Goal: Information Seeking & Learning: Learn about a topic

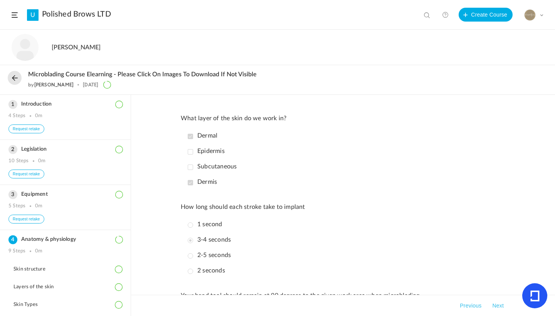
scroll to position [603, 0]
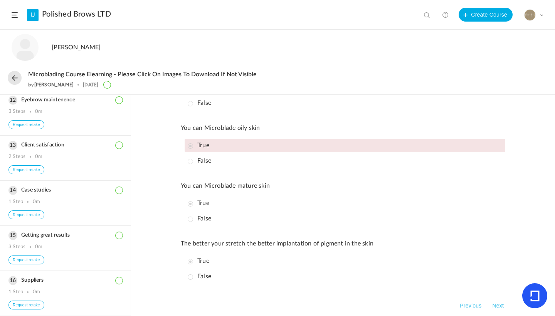
click at [103, 17] on link "Polished Brows LTD" at bounding box center [76, 14] width 69 height 9
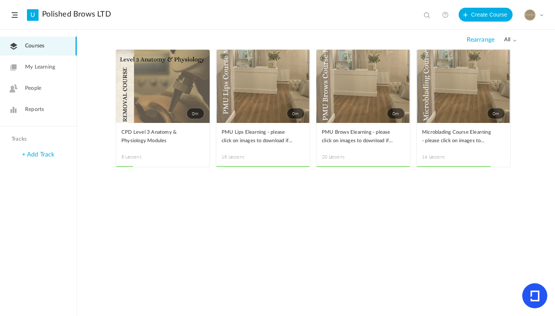
click at [50, 106] on link "Reports" at bounding box center [38, 109] width 77 height 19
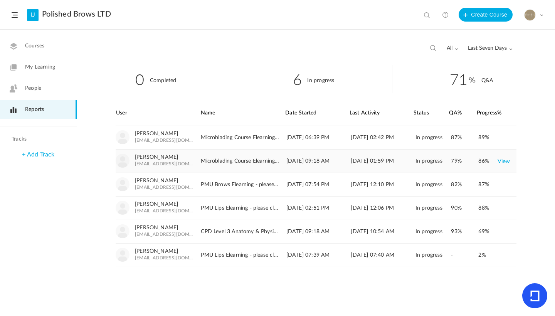
click at [507, 161] on link "View" at bounding box center [503, 161] width 13 height 14
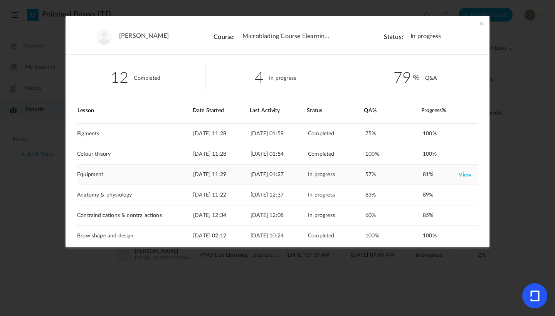
click at [458, 174] on link "View" at bounding box center [464, 175] width 13 height 14
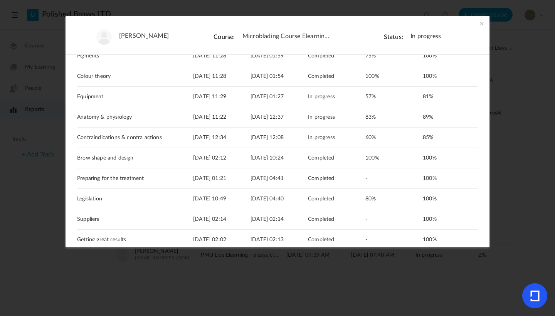
scroll to position [86, 0]
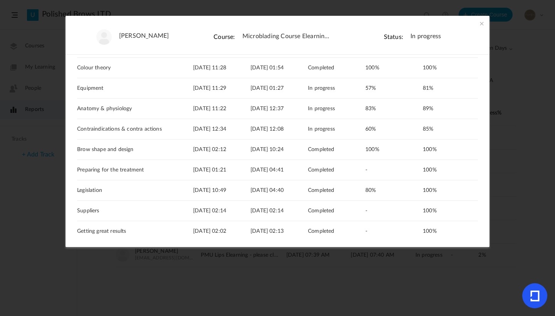
drag, startPoint x: 486, startPoint y: 149, endPoint x: 485, endPoint y: 207, distance: 57.4
click at [485, 207] on div "12 Completed 4 In progress 79 Q&A [GEOGRAPHIC_DATA] Date Started Last Activity …" at bounding box center [277, 148] width 424 height 186
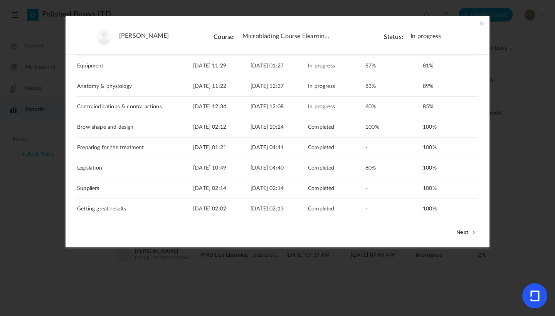
scroll to position [109, 0]
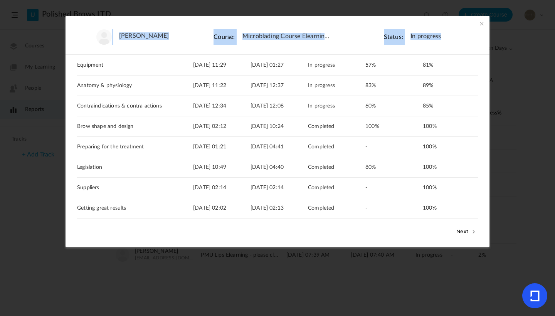
click at [484, 129] on section "[PERSON_NAME] Course: Microblading Course Elearning - please click on images to…" at bounding box center [277, 158] width 555 height 316
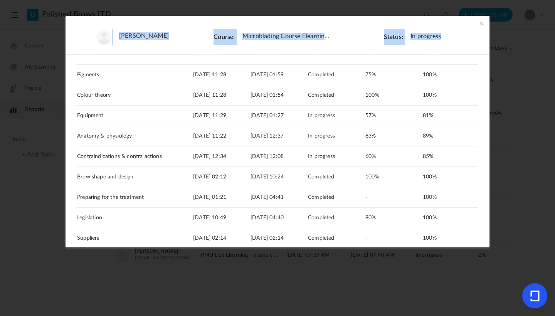
scroll to position [124, 0]
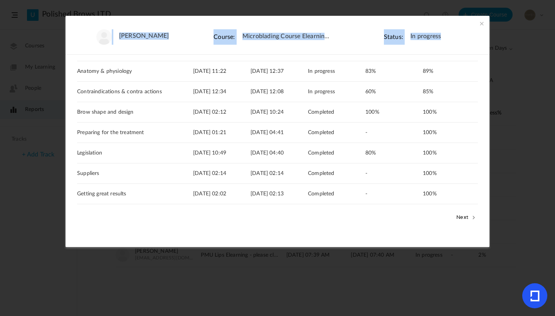
click at [465, 218] on button "Next" at bounding box center [465, 217] width 23 height 10
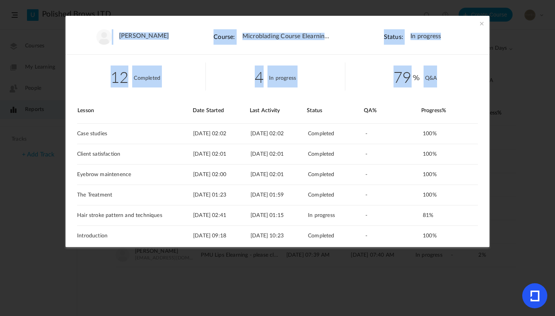
scroll to position [42, 0]
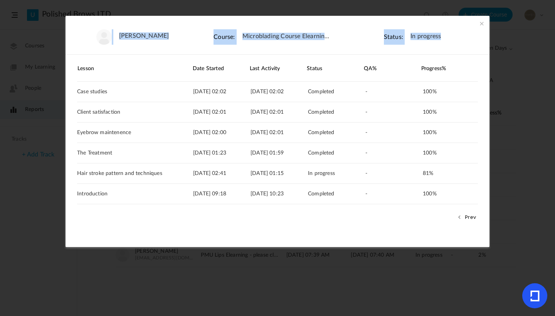
click at [482, 20] on span at bounding box center [482, 24] width 8 height 8
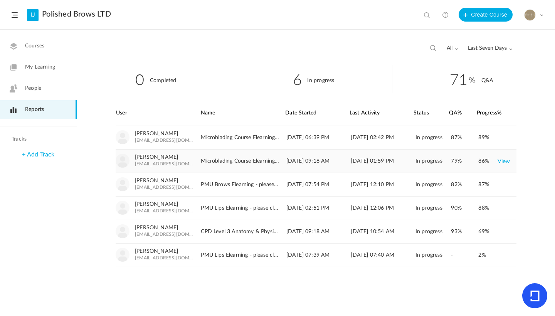
click at [506, 164] on link "View" at bounding box center [503, 161] width 13 height 14
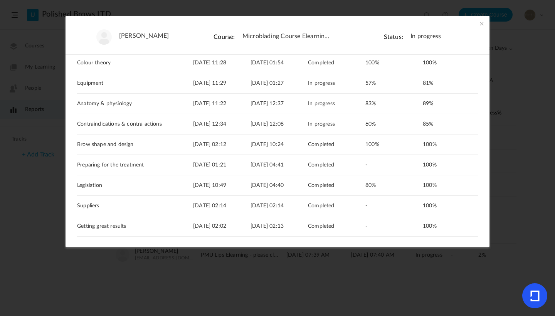
scroll to position [95, 0]
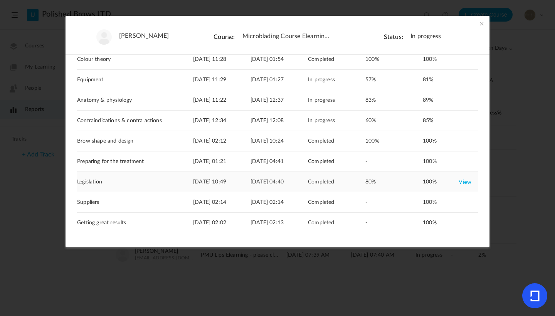
click at [461, 183] on link "View" at bounding box center [464, 182] width 13 height 14
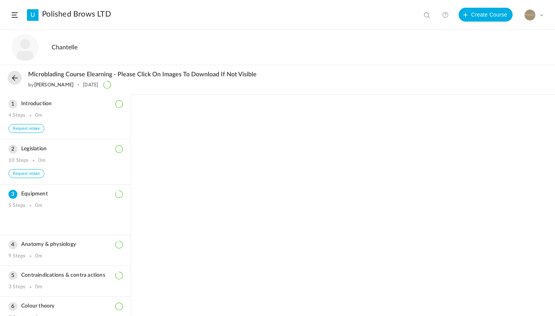
scroll to position [92, 0]
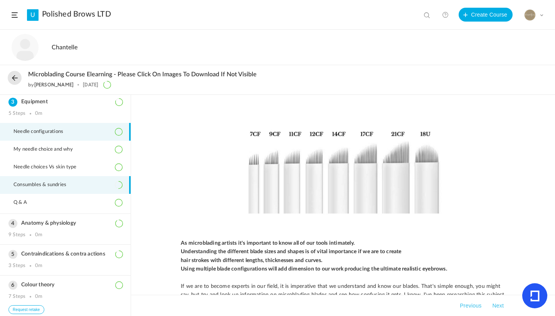
click at [57, 188] on span "Consumbles & sundries" at bounding box center [44, 185] width 62 height 6
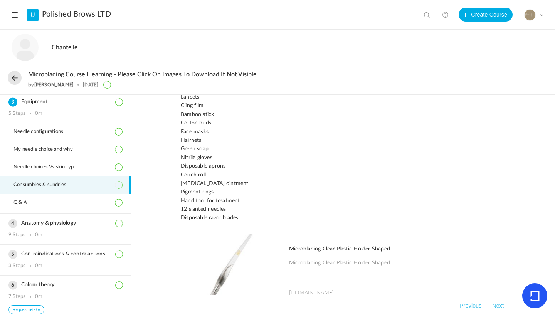
scroll to position [232, 0]
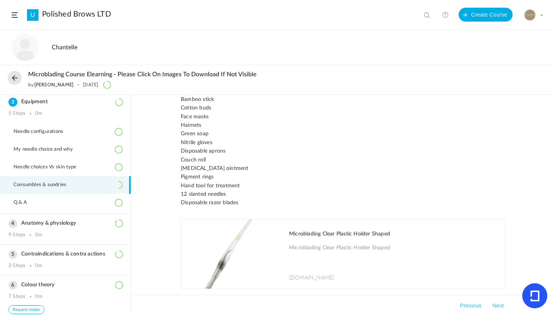
click at [308, 273] on span "[DOMAIN_NAME]" at bounding box center [311, 277] width 45 height 8
click at [496, 305] on button "Next" at bounding box center [497, 305] width 15 height 9
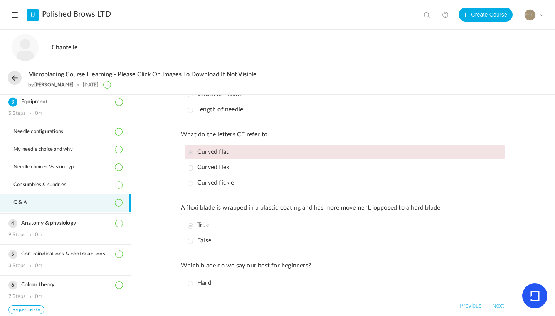
scroll to position [366, 0]
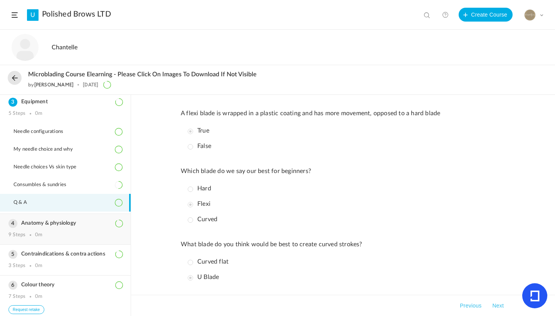
click at [67, 225] on h3 "Anatomy & physiology" at bounding box center [65, 223] width 114 height 7
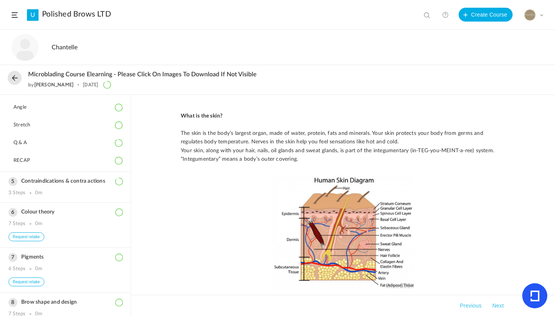
scroll to position [226, 0]
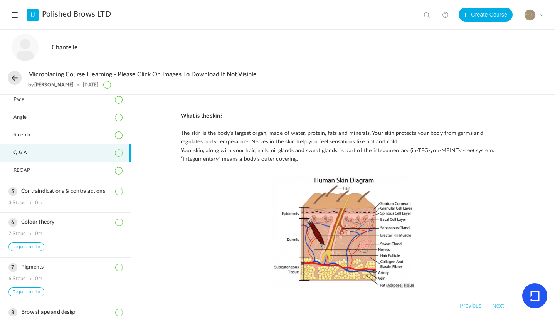
click at [20, 152] on li "Q & A" at bounding box center [65, 153] width 131 height 18
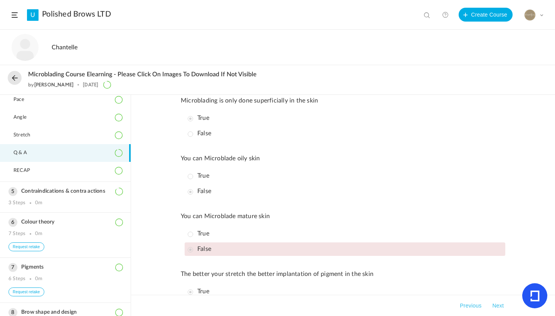
scroll to position [603, 0]
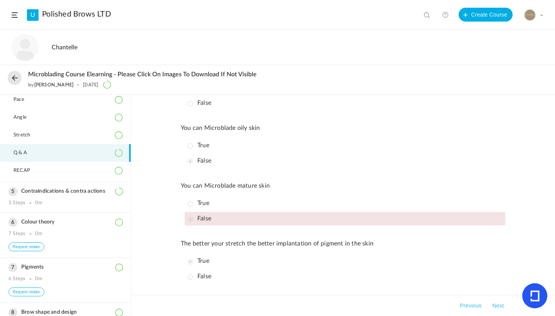
click at [18, 206] on div "3 Steps" at bounding box center [16, 203] width 17 height 6
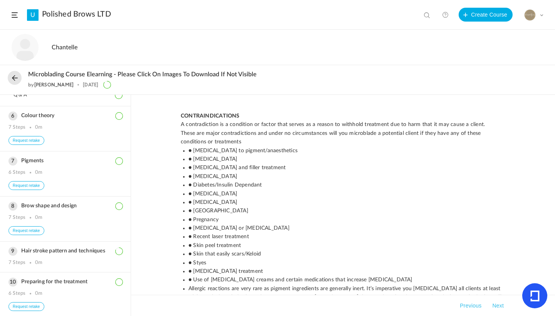
scroll to position [159, 0]
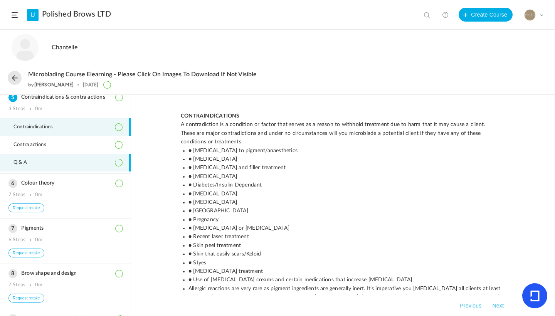
click at [50, 161] on li "Q & A" at bounding box center [65, 163] width 131 height 18
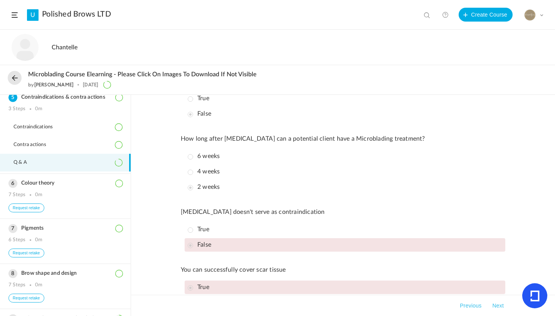
scroll to position [209, 0]
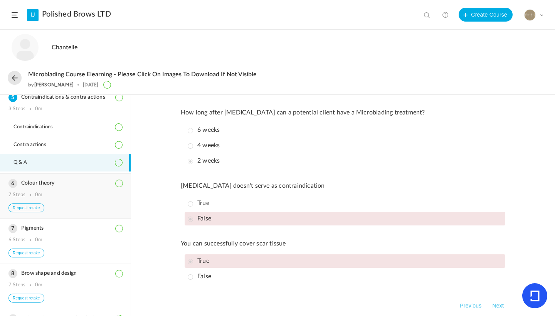
click at [21, 193] on div "Colour theory 7 Steps 0m Request retake" at bounding box center [65, 196] width 131 height 45
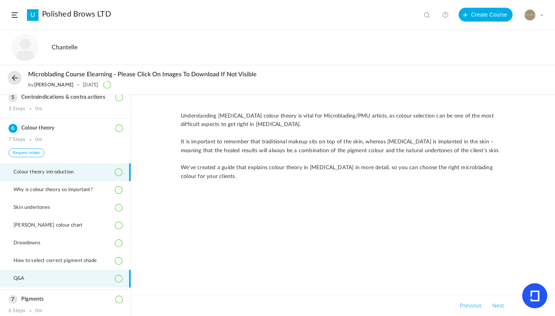
click at [27, 281] on span "Q&A" at bounding box center [23, 278] width 21 height 6
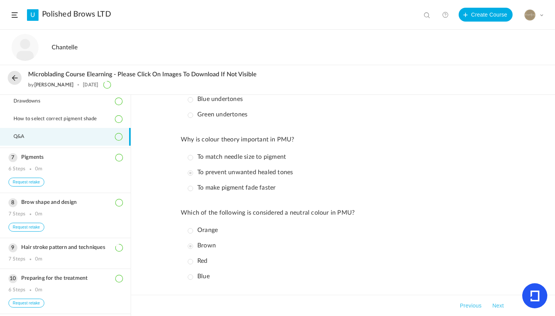
scroll to position [313, 0]
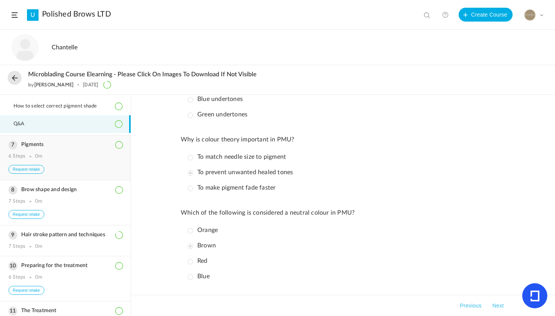
click at [28, 148] on h3 "Pigments" at bounding box center [65, 144] width 114 height 7
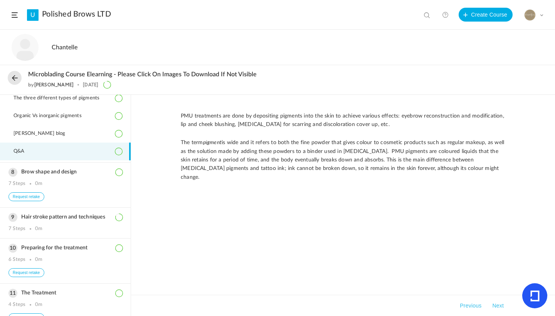
click at [43, 160] on li "Q&A" at bounding box center [65, 151] width 131 height 18
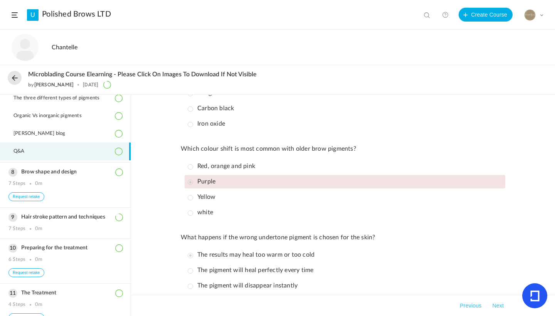
scroll to position [156, 0]
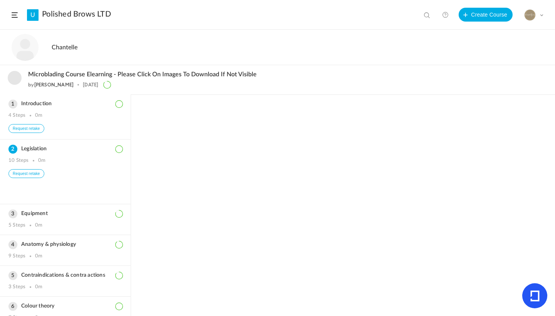
scroll to position [46, 0]
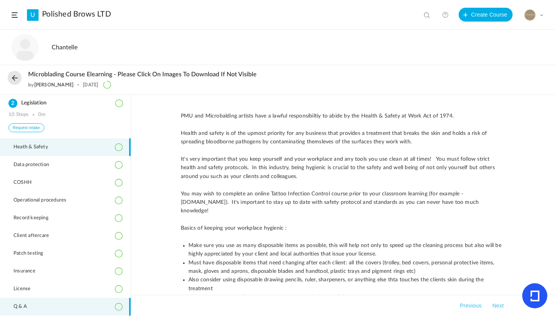
click at [26, 310] on span "Q & A" at bounding box center [24, 306] width 23 height 6
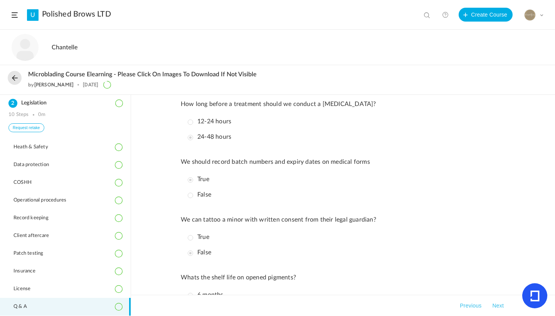
scroll to position [461, 0]
